Goal: Transaction & Acquisition: Download file/media

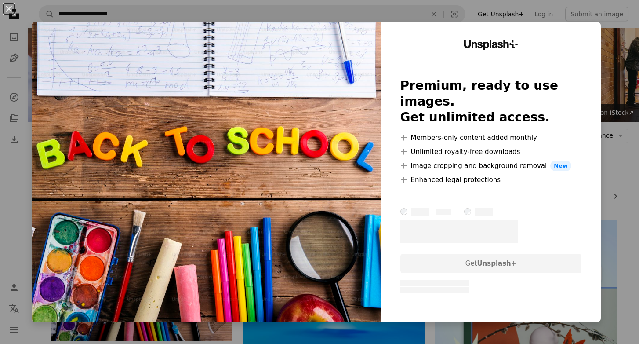
scroll to position [267, 0]
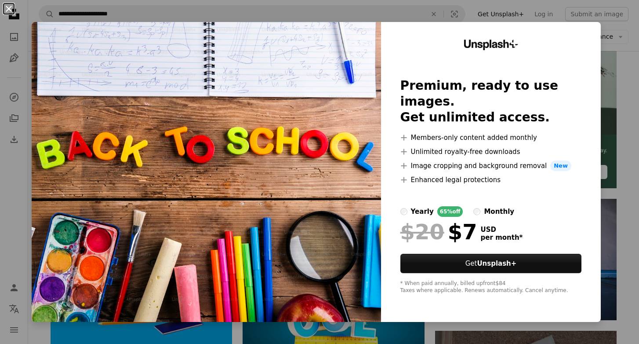
click at [12, 9] on button "An X shape" at bounding box center [9, 9] width 11 height 11
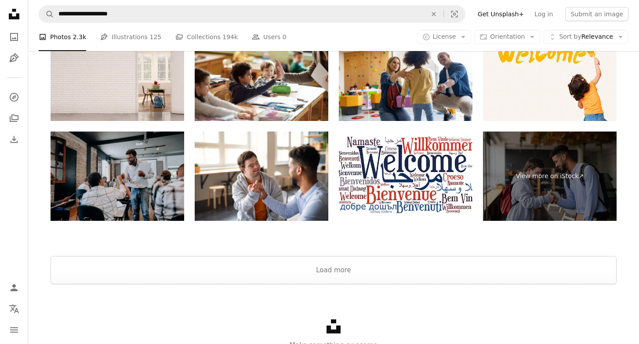
scroll to position [1556, 0]
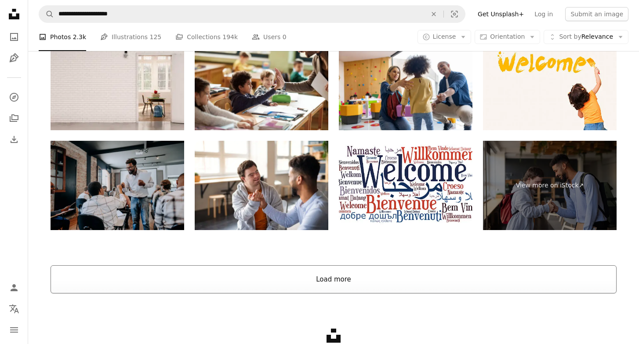
click at [331, 279] on button "Load more" at bounding box center [334, 279] width 566 height 28
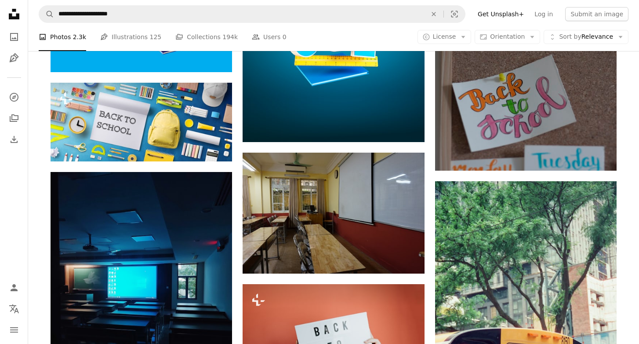
scroll to position [542, 0]
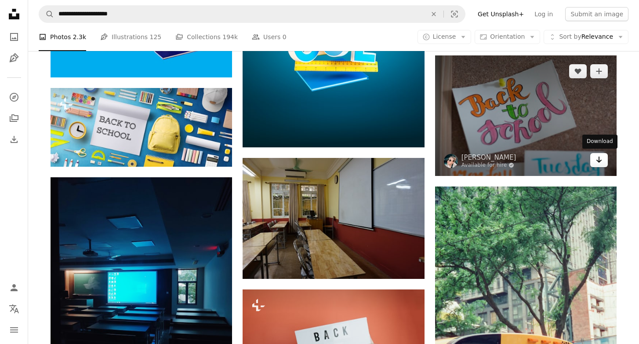
click at [599, 157] on icon "Download" at bounding box center [599, 159] width 6 height 6
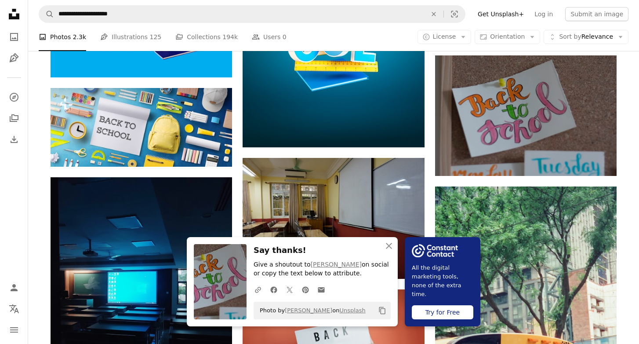
click at [382, 309] on icon "Copy content" at bounding box center [382, 310] width 8 height 8
click at [202, 291] on img at bounding box center [220, 281] width 53 height 75
click at [258, 290] on icon "A URL sharing icon (chains)" at bounding box center [258, 290] width 8 height 8
click at [258, 288] on icon "button" at bounding box center [258, 289] width 6 height 6
click at [380, 311] on icon "Copy to clipboard" at bounding box center [382, 310] width 6 height 7
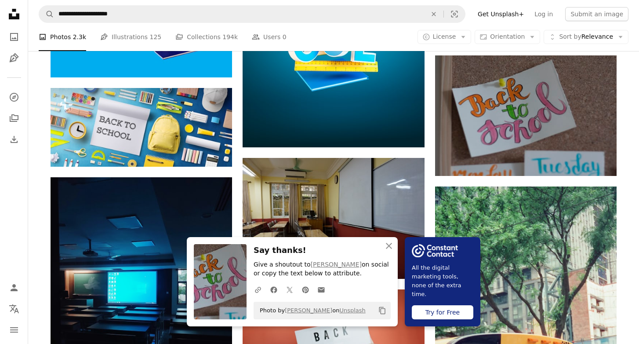
click at [223, 283] on img at bounding box center [220, 281] width 53 height 75
click at [216, 283] on img at bounding box center [220, 281] width 53 height 75
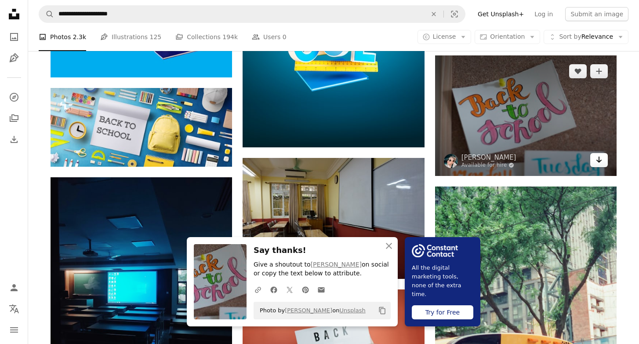
click at [601, 157] on icon "Arrow pointing down" at bounding box center [598, 159] width 7 height 11
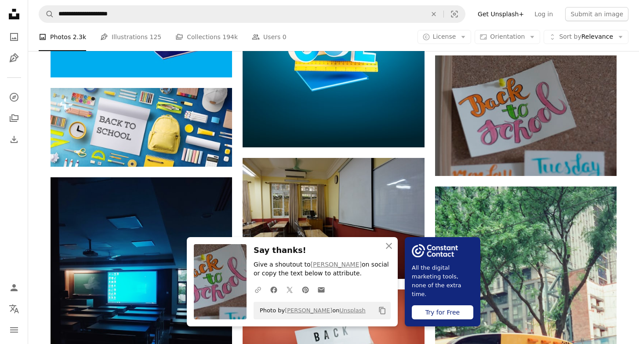
click at [260, 287] on icon "button" at bounding box center [258, 289] width 6 height 6
click at [383, 311] on icon "Copy content" at bounding box center [382, 310] width 8 height 8
